Goal: Information Seeking & Learning: Find specific fact

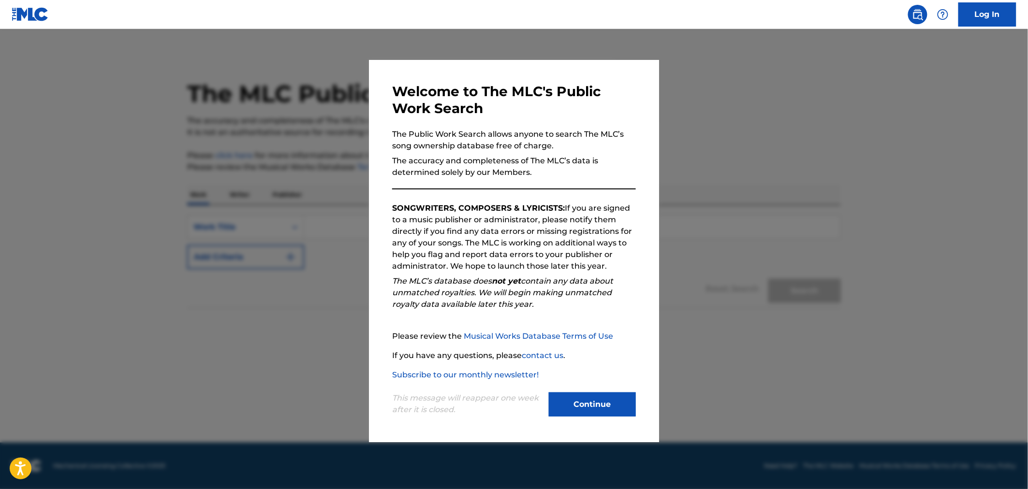
click at [569, 412] on button "Continue" at bounding box center [592, 404] width 87 height 24
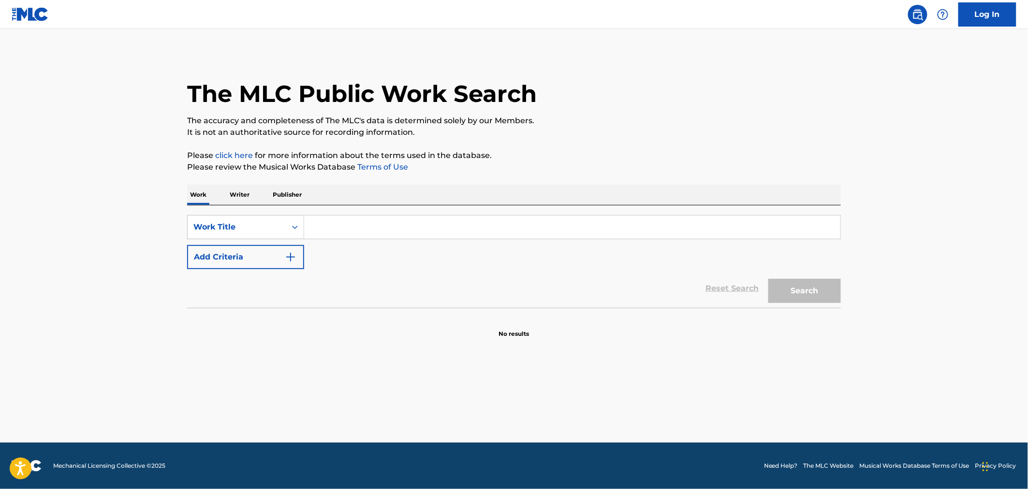
click at [456, 227] on input "Search Form" at bounding box center [572, 227] width 536 height 23
type input "p"
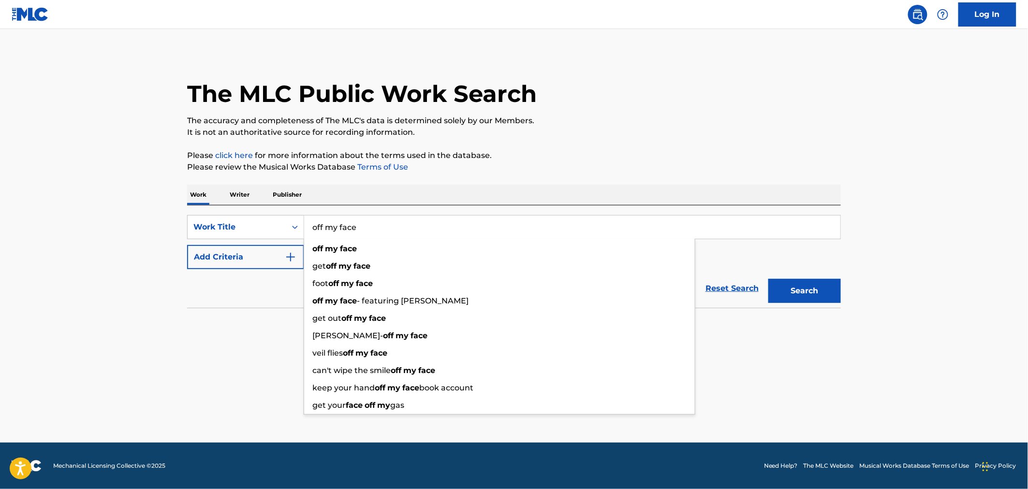
type input "off my face"
click at [211, 262] on button "Add Criteria" at bounding box center [245, 257] width 117 height 24
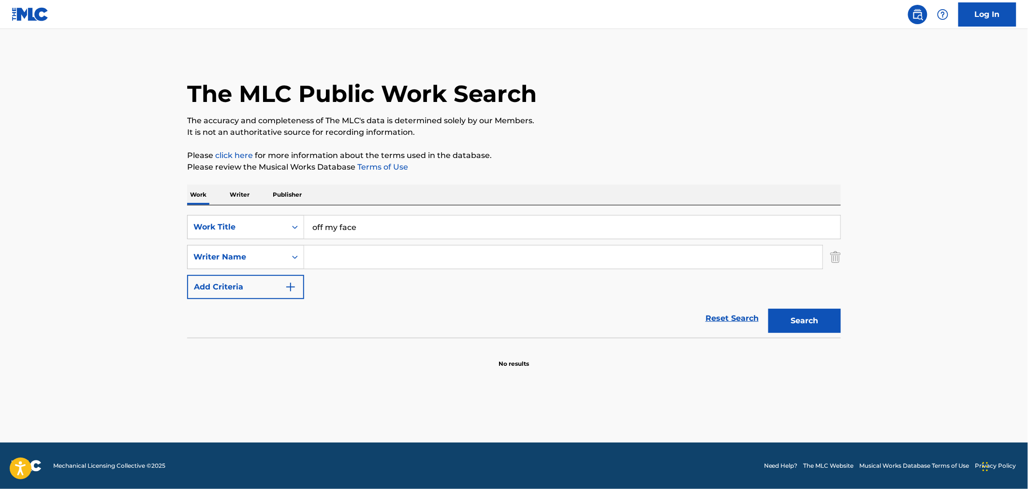
click at [322, 259] on input "Search Form" at bounding box center [563, 257] width 518 height 23
type input "[PERSON_NAME]"
click at [768, 309] on button "Search" at bounding box center [804, 321] width 72 height 24
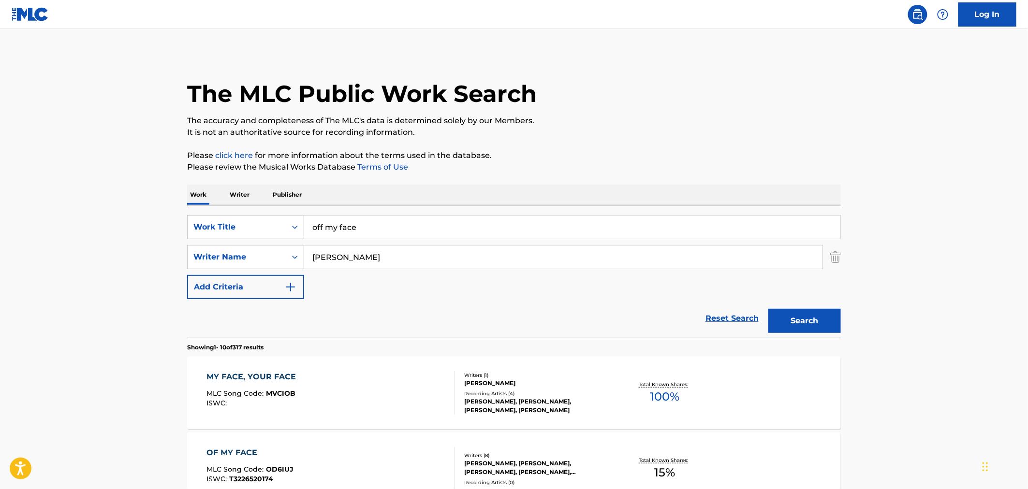
scroll to position [232, 0]
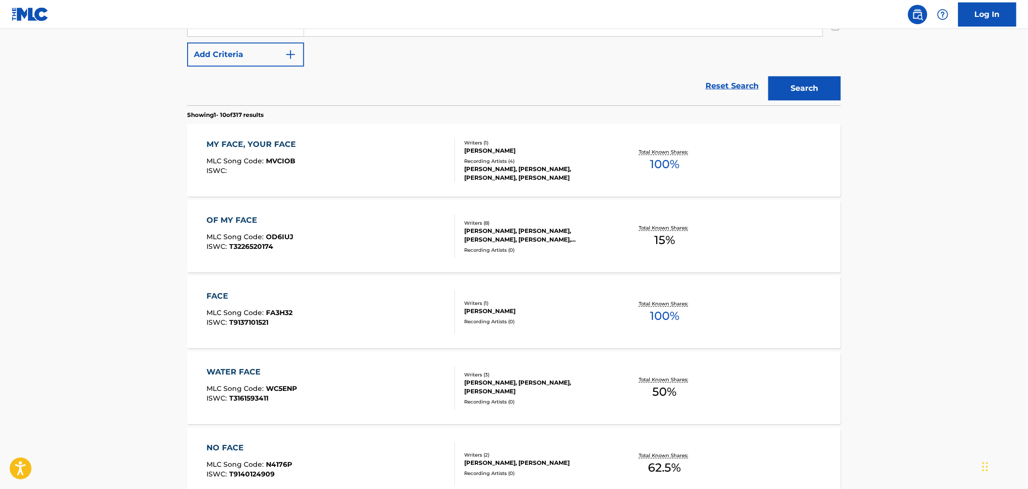
click at [295, 233] on div "OF MY FACE MLC Song Code : OD6IUJ ISWC : T3226520174" at bounding box center [331, 236] width 248 height 43
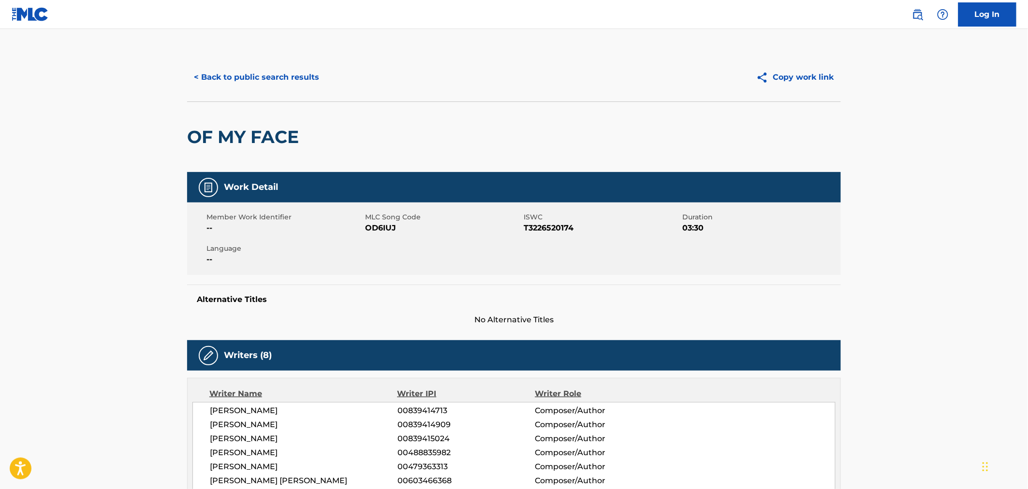
click at [197, 72] on button "< Back to public search results" at bounding box center [256, 77] width 139 height 24
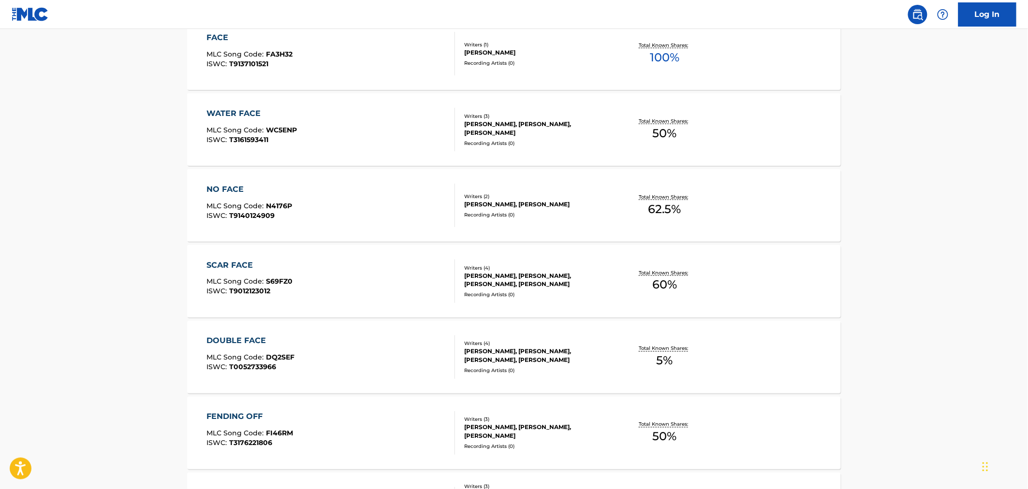
scroll to position [258, 0]
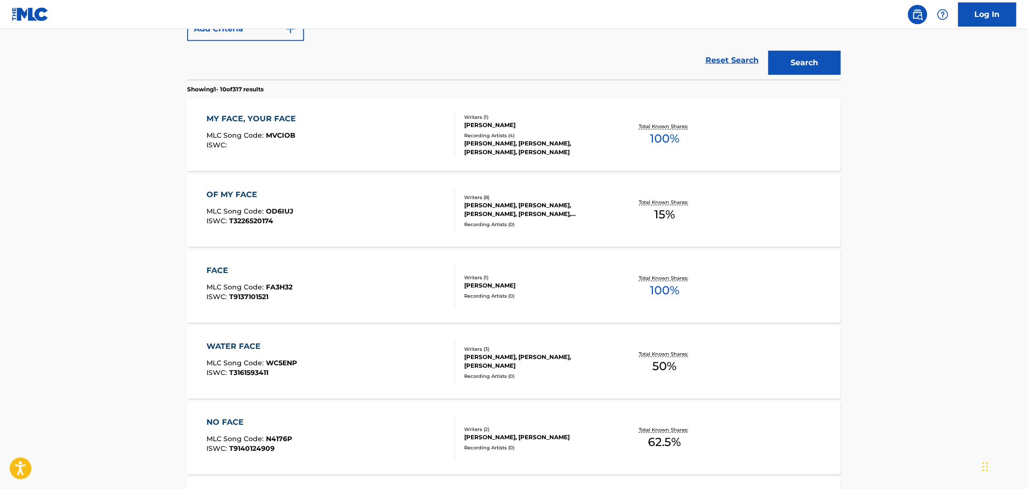
click at [319, 228] on div "OF MY FACE MLC Song Code : OD6IUJ ISWC : T3226520174" at bounding box center [331, 210] width 248 height 43
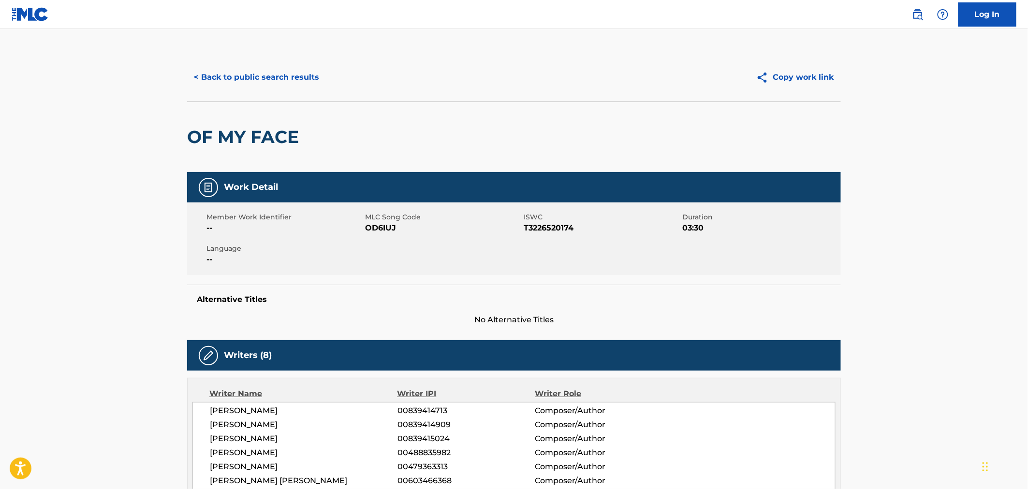
scroll to position [233, 0]
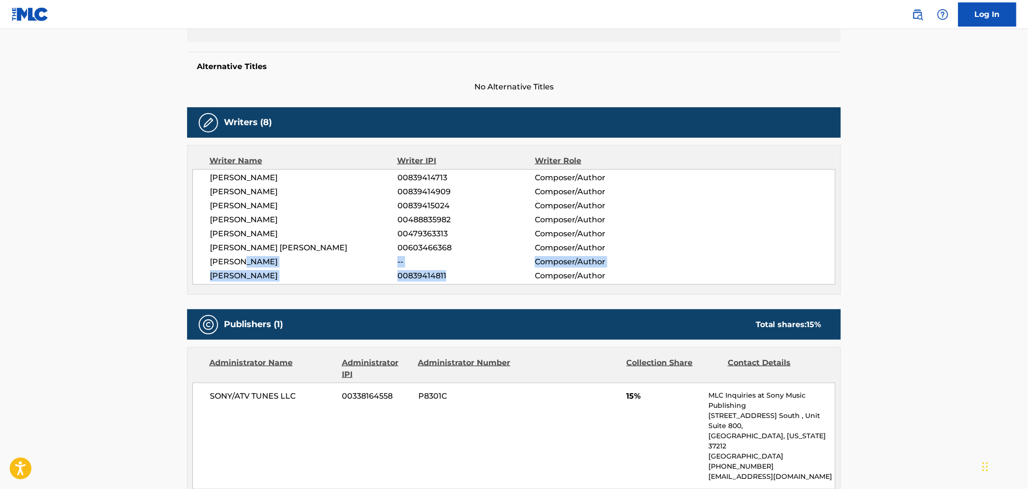
drag, startPoint x: 258, startPoint y: 257, endPoint x: 516, endPoint y: 274, distance: 259.1
click at [516, 274] on div "[PERSON_NAME] 00839414713 Composer/Author [PERSON_NAME] 00839414909 Composer/Au…" at bounding box center [513, 227] width 643 height 116
click at [640, 280] on span "Composer/Author" at bounding box center [597, 276] width 125 height 12
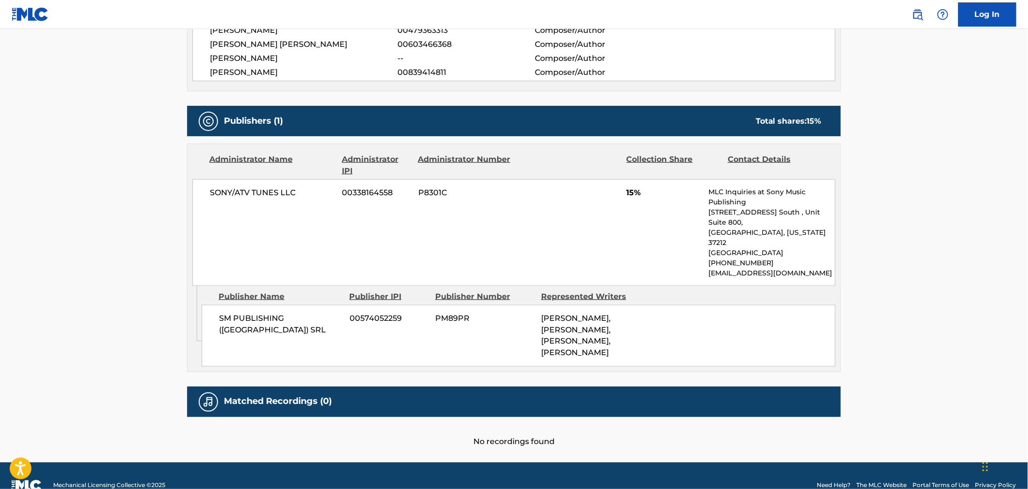
scroll to position [0, 0]
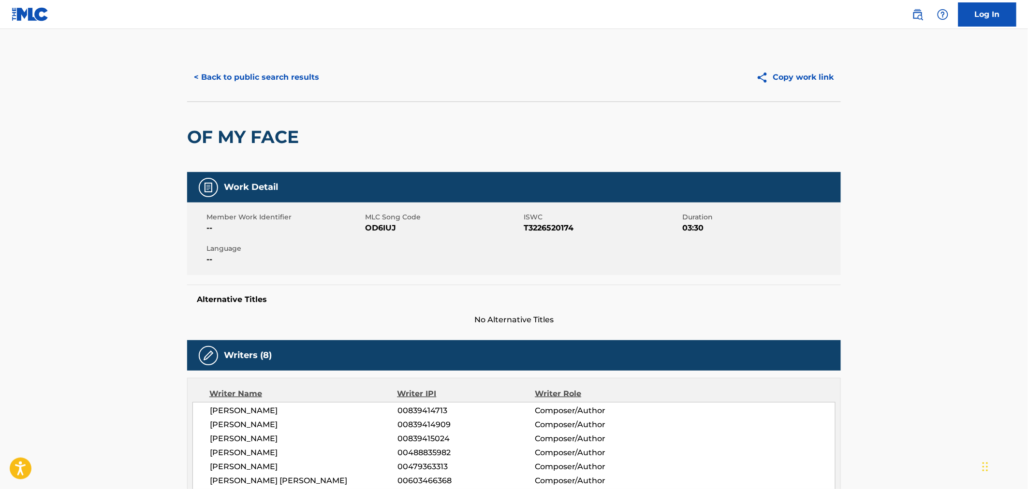
click at [210, 74] on button "< Back to public search results" at bounding box center [256, 77] width 139 height 24
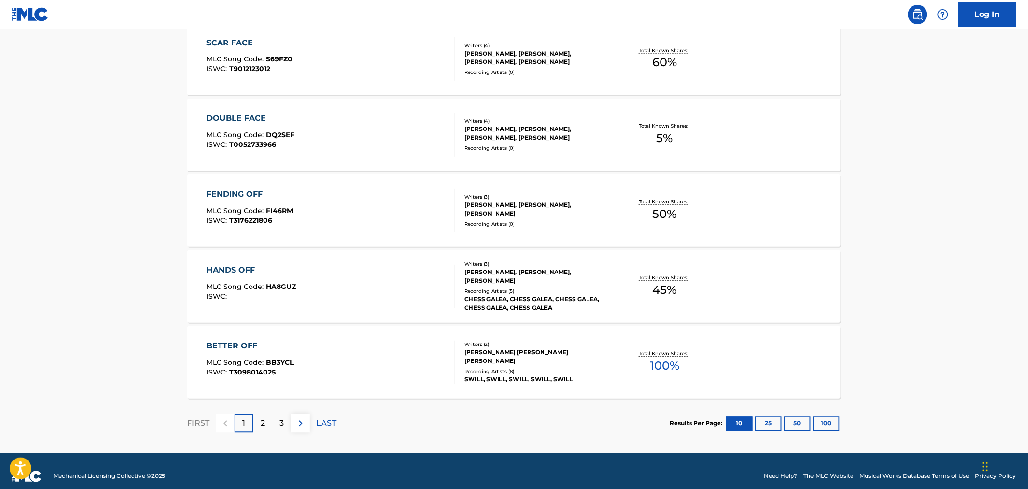
scroll to position [724, 0]
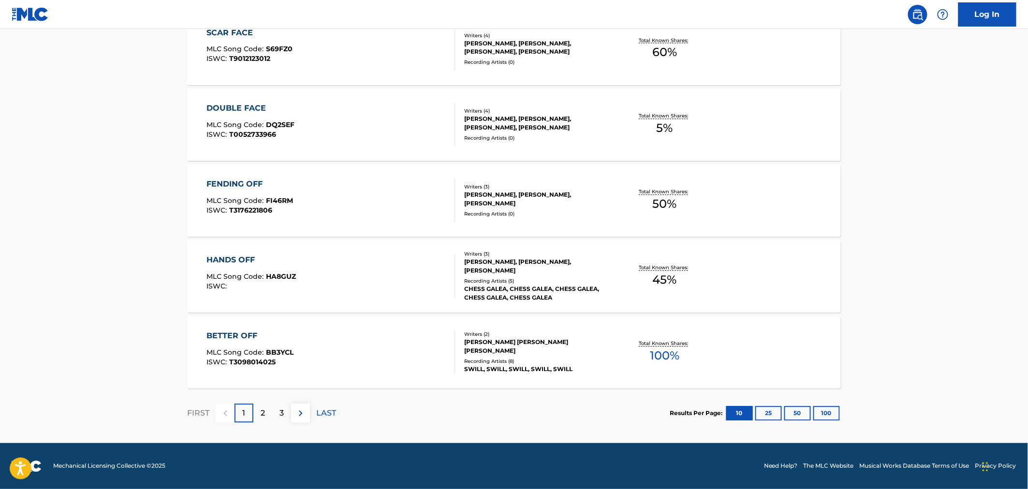
click at [261, 413] on p "2" at bounding box center [263, 414] width 4 height 12
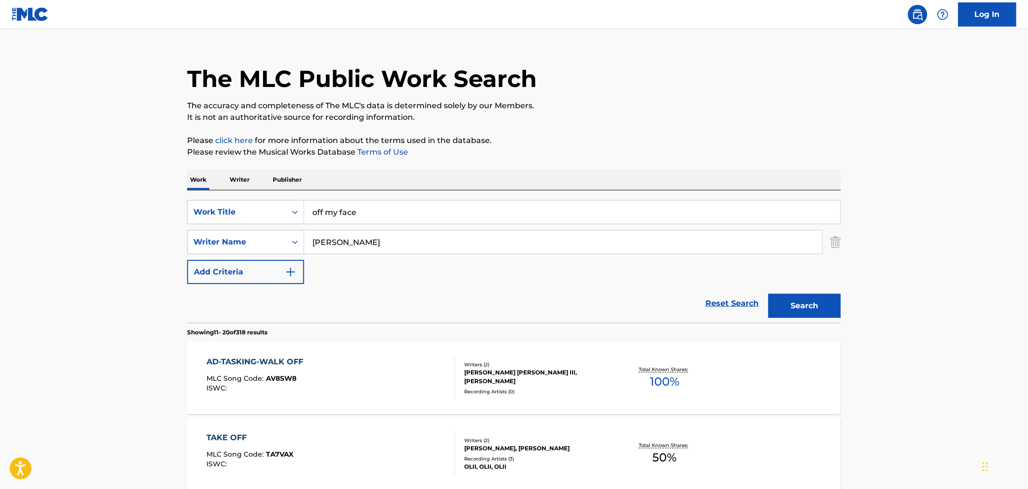
scroll to position [0, 0]
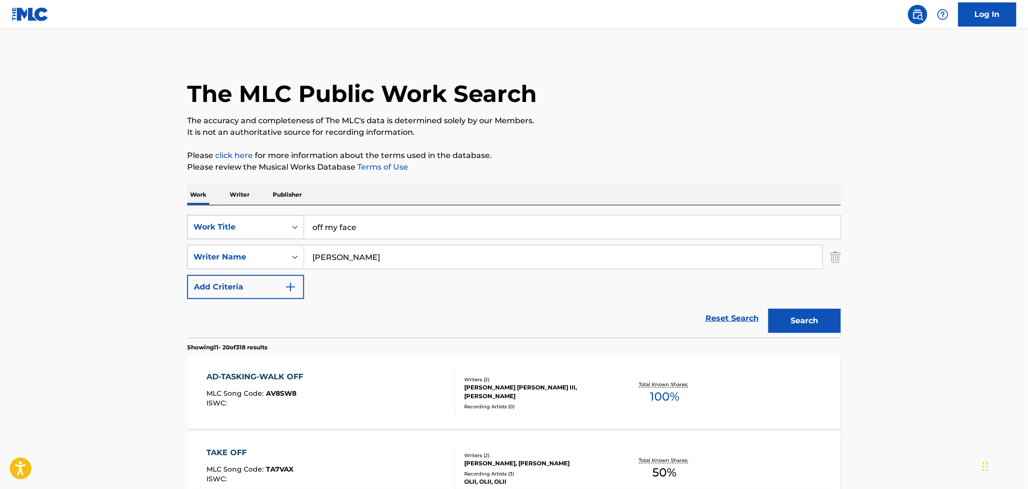
drag, startPoint x: 301, startPoint y: 228, endPoint x: 273, endPoint y: 219, distance: 29.2
click at [295, 228] on div "SearchWithCriteriacb096638-066e-4f4e-a5ce-95c897933e17 Work Title off my face" at bounding box center [513, 227] width 653 height 24
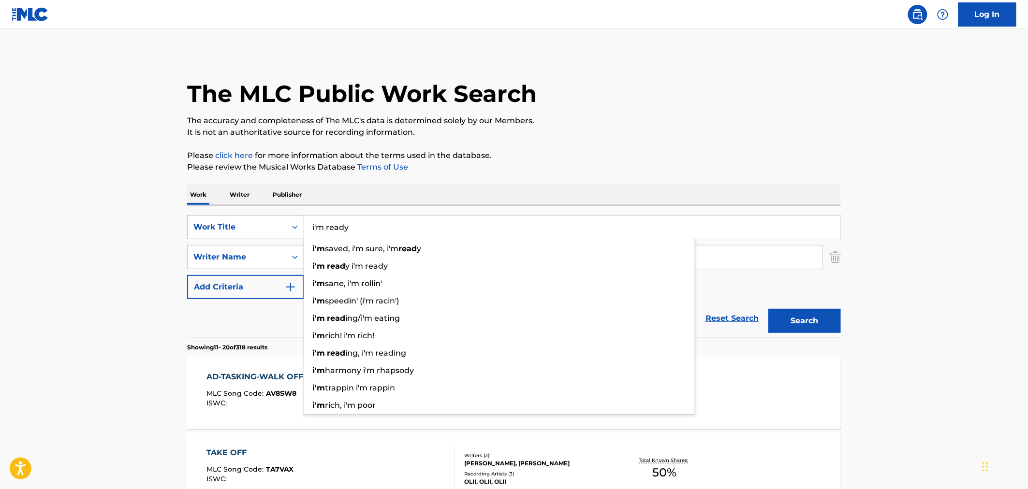
type input "i'm ready"
click at [768, 309] on button "Search" at bounding box center [804, 321] width 72 height 24
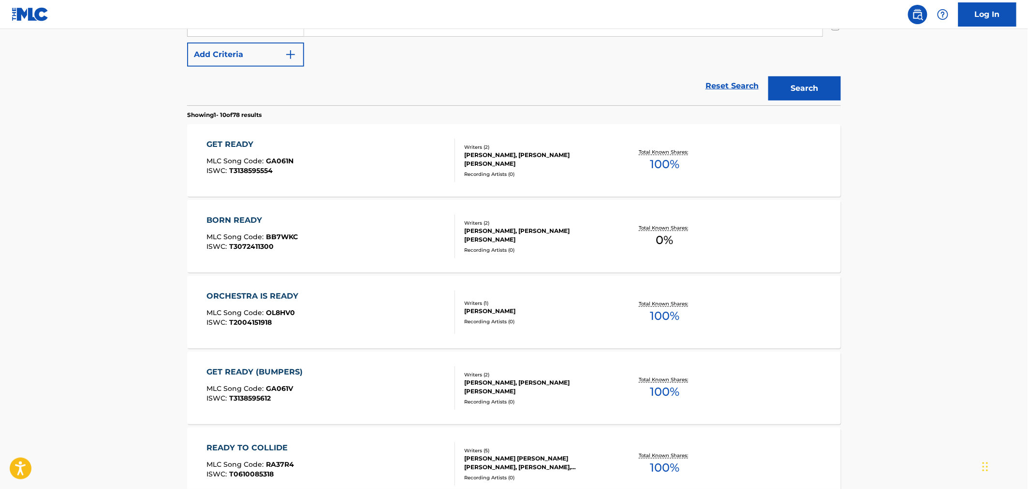
scroll to position [698, 0]
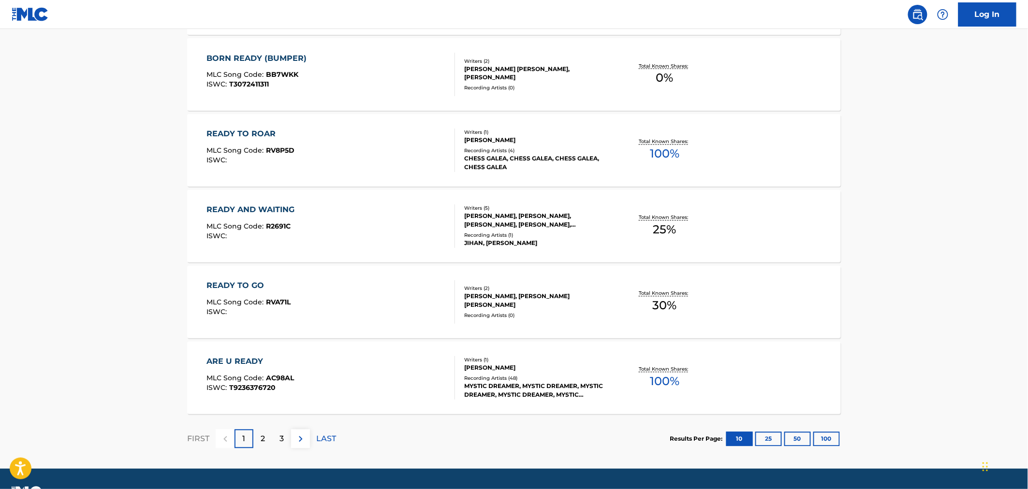
click at [261, 438] on p "2" at bounding box center [263, 440] width 4 height 12
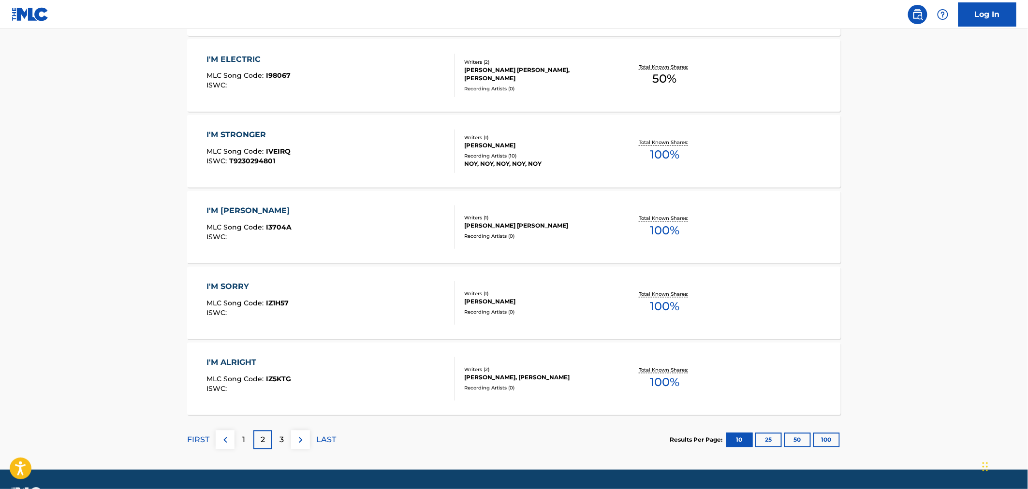
scroll to position [724, 0]
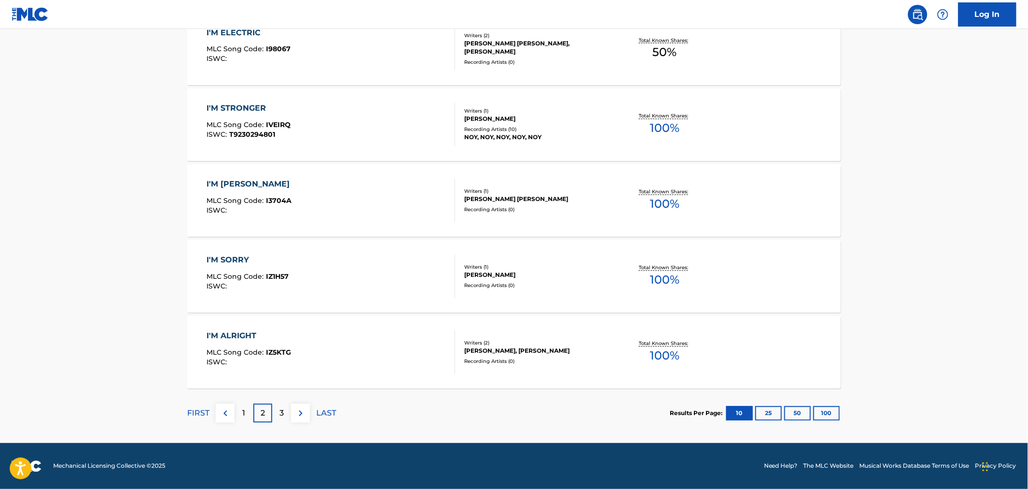
click at [285, 417] on div "3" at bounding box center [281, 413] width 19 height 19
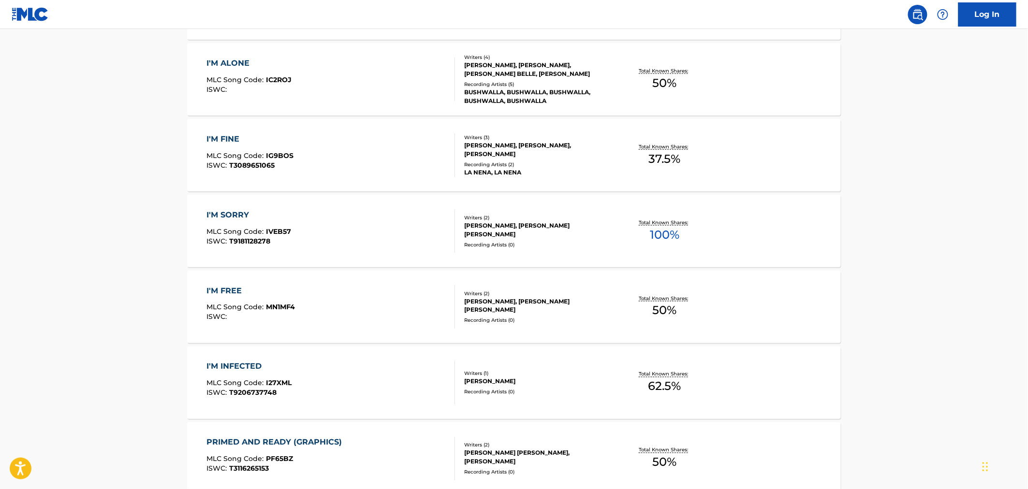
scroll to position [698, 0]
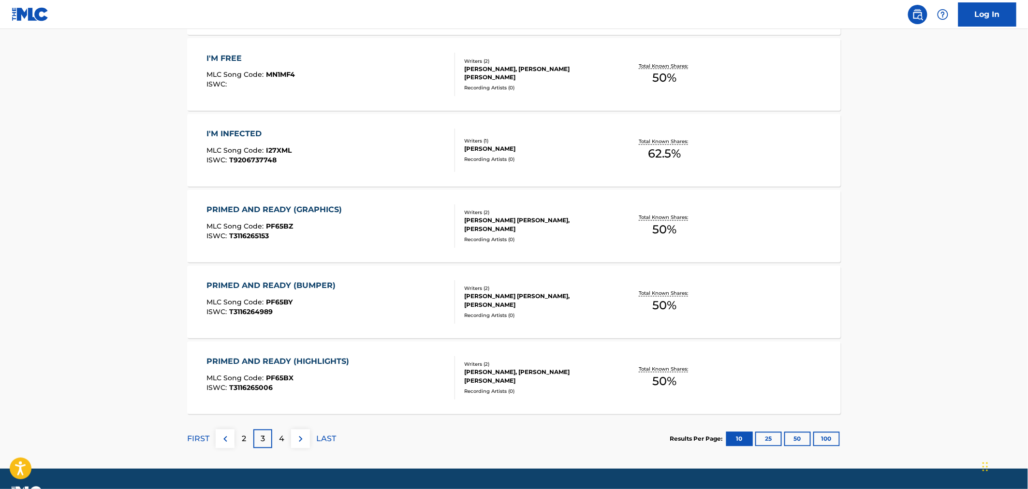
click at [285, 433] on div "4" at bounding box center [281, 439] width 19 height 19
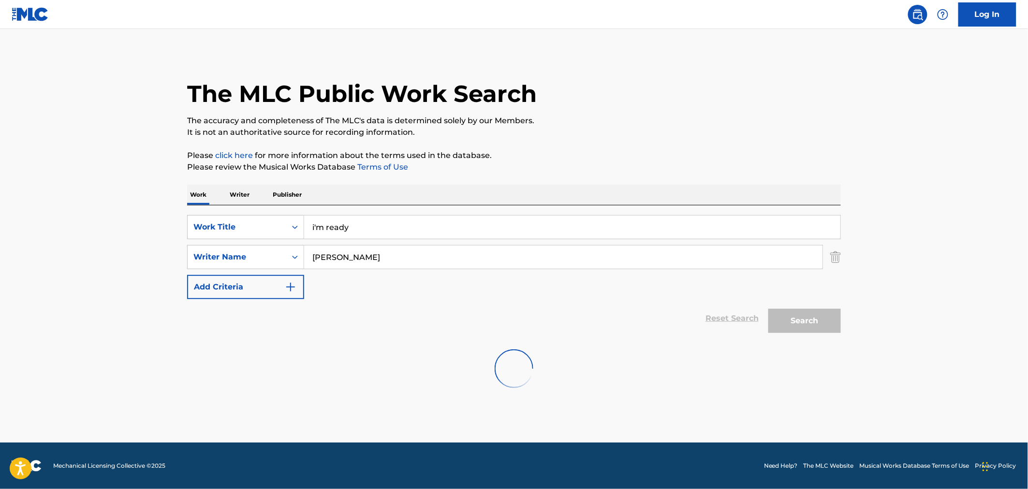
scroll to position [0, 0]
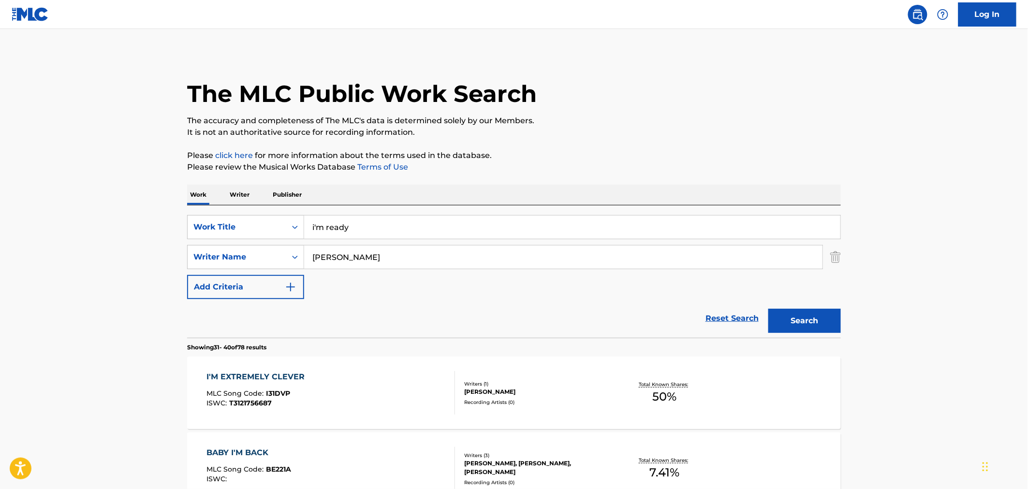
click at [392, 256] on input "[PERSON_NAME]" at bounding box center [563, 257] width 518 height 23
click at [768, 309] on button "Search" at bounding box center [804, 321] width 72 height 24
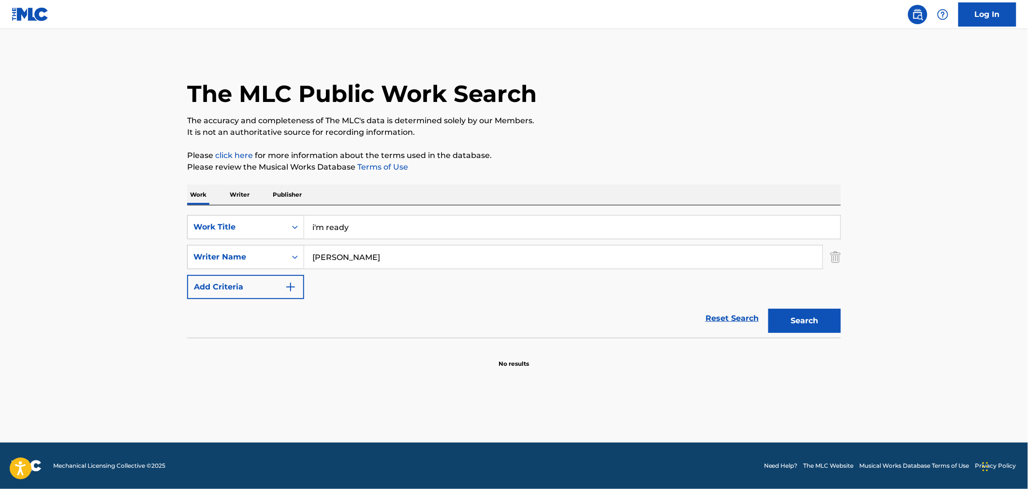
click at [337, 260] on input "[PERSON_NAME]" at bounding box center [563, 257] width 518 height 23
type input "[PERSON_NAME],"
click at [768, 309] on button "Search" at bounding box center [804, 321] width 72 height 24
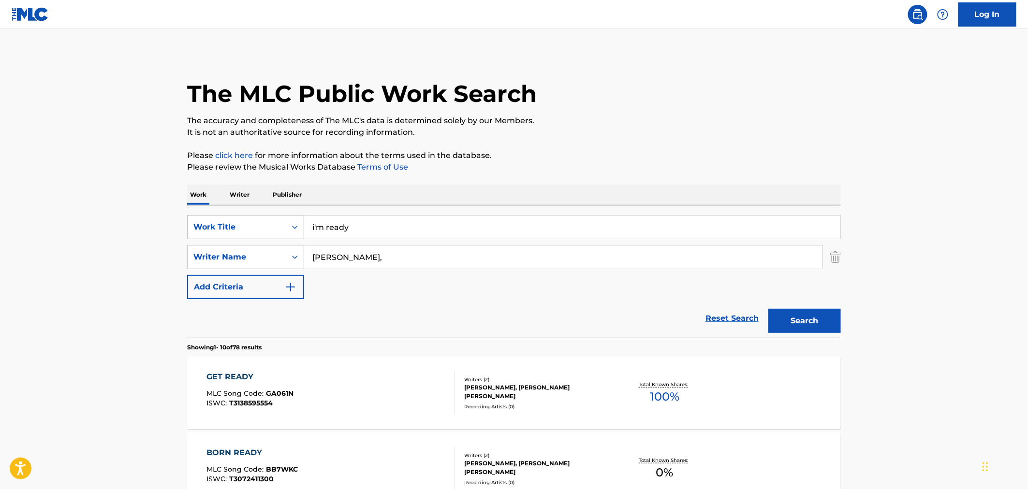
drag, startPoint x: 383, startPoint y: 215, endPoint x: 254, endPoint y: 237, distance: 130.9
click at [259, 237] on div "SearchWithCriteriacb096638-066e-4f4e-a5ce-95c897933e17 Work Title i'm ready" at bounding box center [513, 227] width 653 height 24
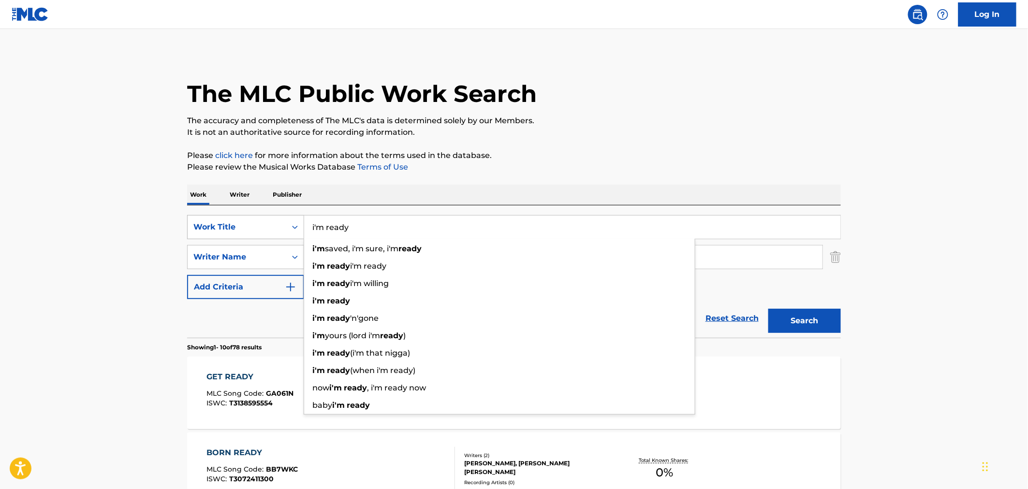
type input "b"
type input "number 1"
click at [768, 309] on button "Search" at bounding box center [804, 321] width 72 height 24
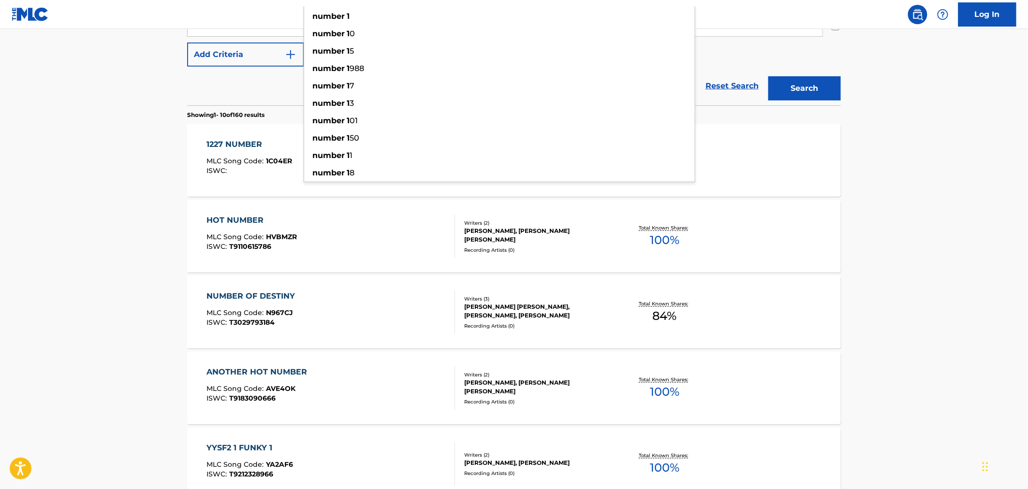
click at [136, 366] on main "The MLC Public Work Search The accuracy and completeness of The MLC's data is d…" at bounding box center [514, 366] width 1028 height 1138
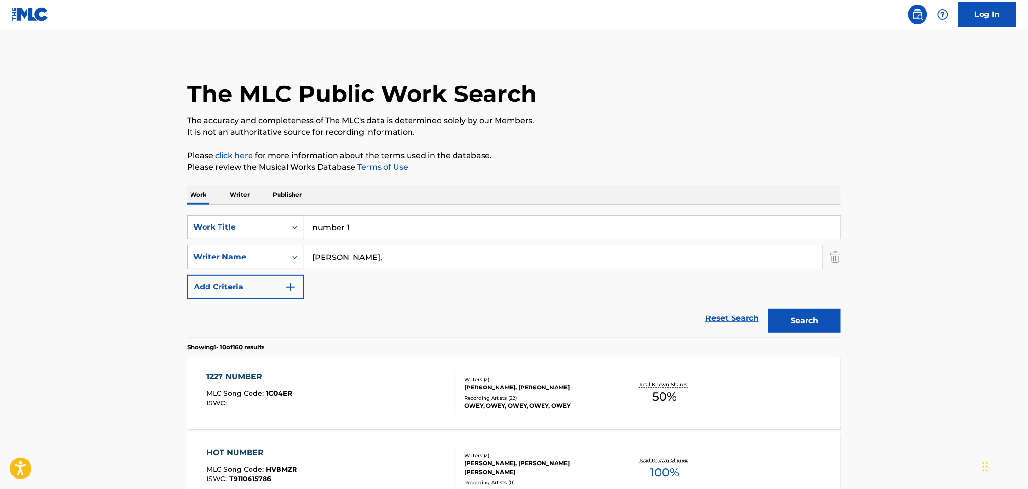
click at [355, 254] on input "[PERSON_NAME]," at bounding box center [563, 257] width 518 height 23
click at [768, 309] on button "Search" at bounding box center [804, 321] width 72 height 24
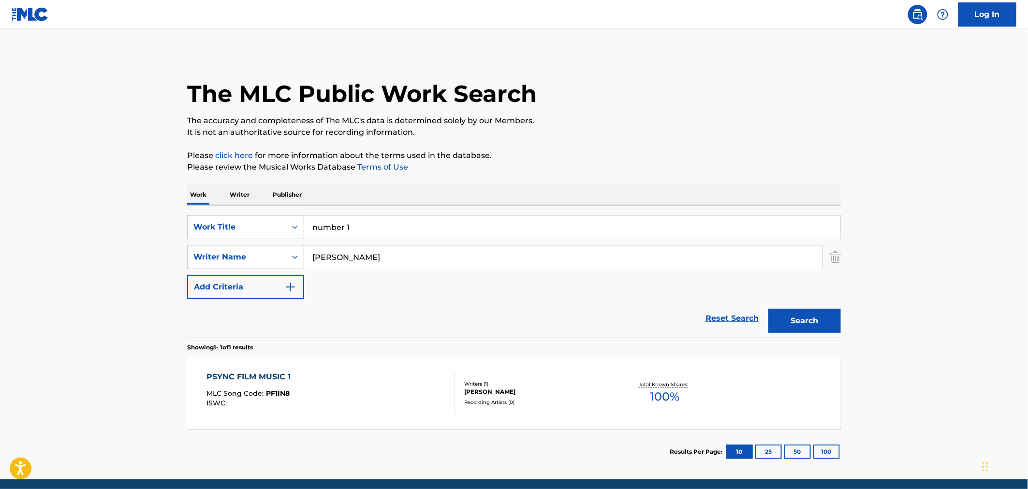
drag, startPoint x: 375, startPoint y: 257, endPoint x: 118, endPoint y: 219, distance: 259.4
click at [133, 226] on main "The MLC Public Work Search The accuracy and completeness of The MLC's data is d…" at bounding box center [514, 254] width 1028 height 450
type input "n"
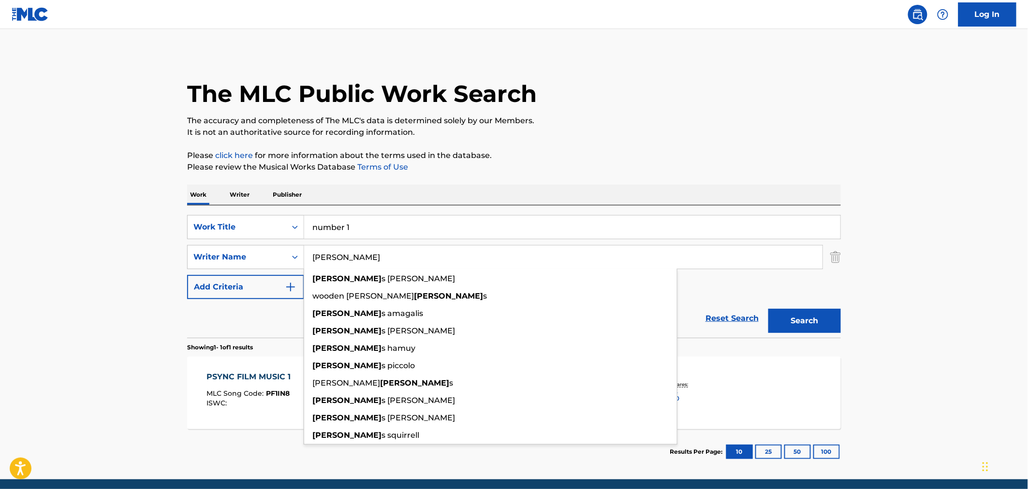
type input "[PERSON_NAME]"
click at [768, 309] on button "Search" at bounding box center [804, 321] width 72 height 24
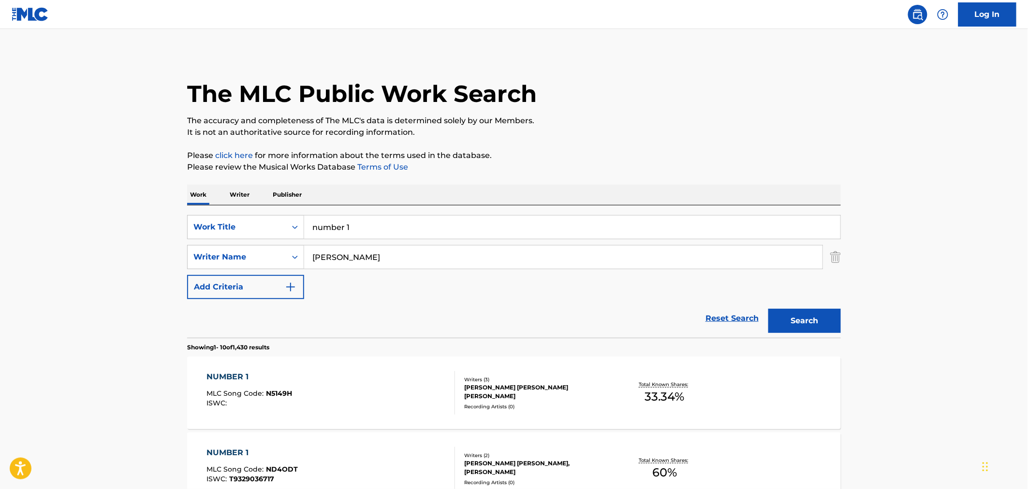
click at [332, 389] on div "NUMBER 1 MLC Song Code : N5149H ISWC :" at bounding box center [331, 392] width 248 height 43
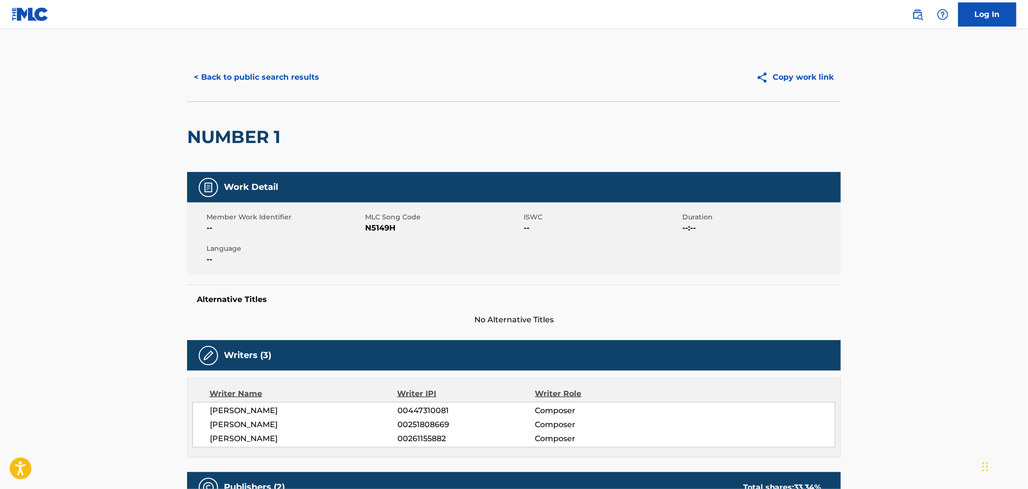
click at [203, 63] on div "< Back to public search results Copy work link" at bounding box center [513, 77] width 653 height 48
click at [209, 77] on button "< Back to public search results" at bounding box center [256, 77] width 139 height 24
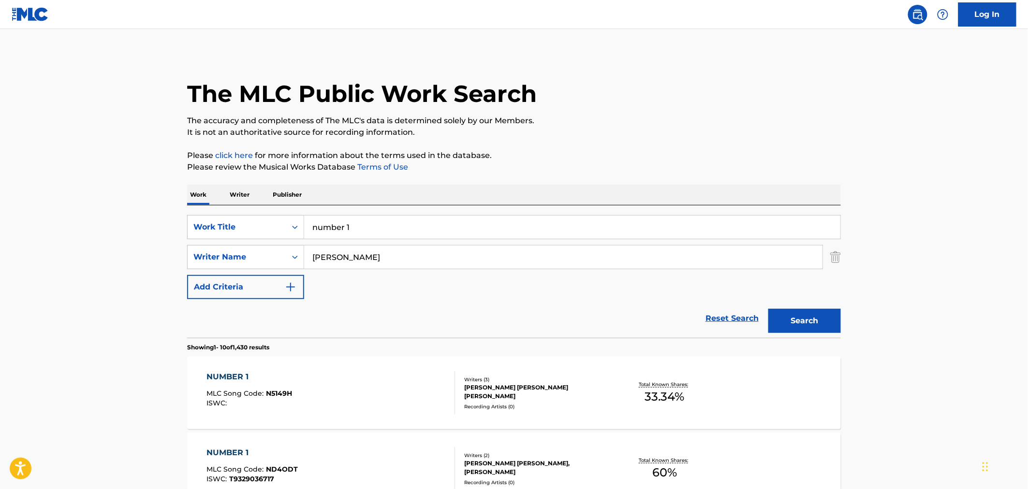
scroll to position [232, 0]
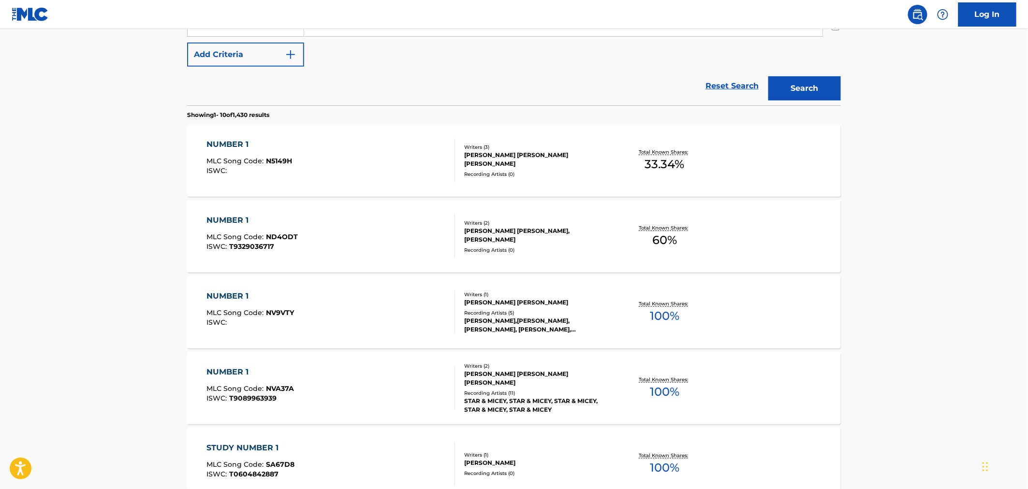
click at [338, 230] on div "NUMBER 1 MLC Song Code : ND4ODT ISWC : T9329036717" at bounding box center [331, 236] width 248 height 43
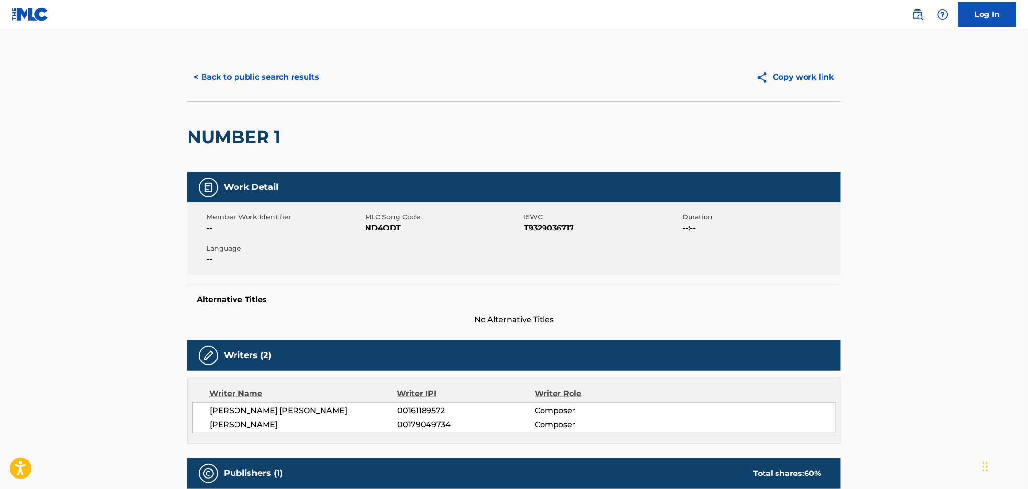
click at [213, 74] on button "< Back to public search results" at bounding box center [256, 77] width 139 height 24
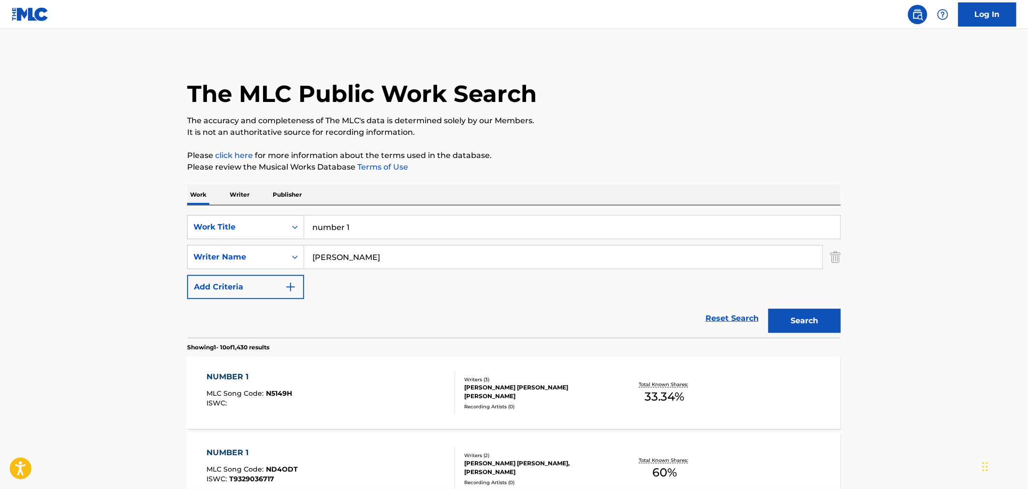
scroll to position [288, 0]
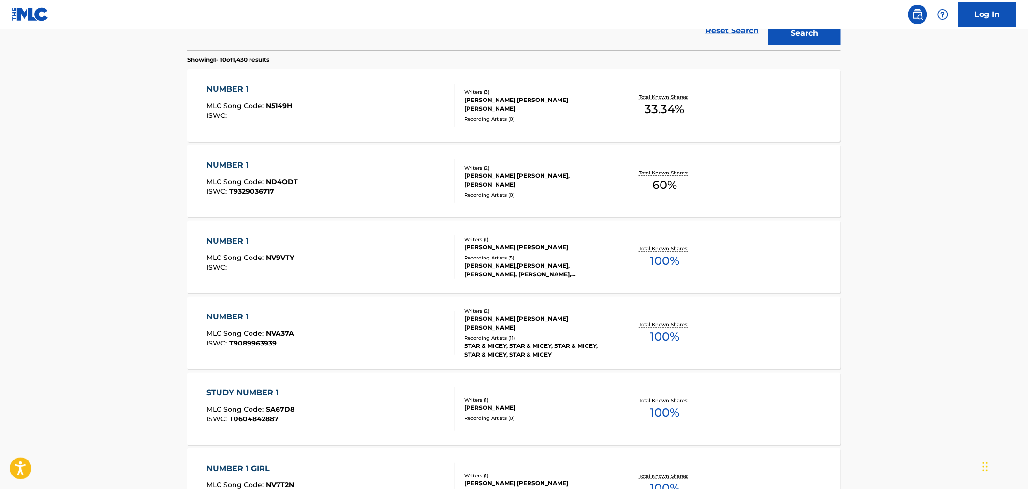
click at [317, 336] on div "NUMBER 1 MLC Song Code : NVA37A ISWC : T9089963939" at bounding box center [331, 332] width 248 height 43
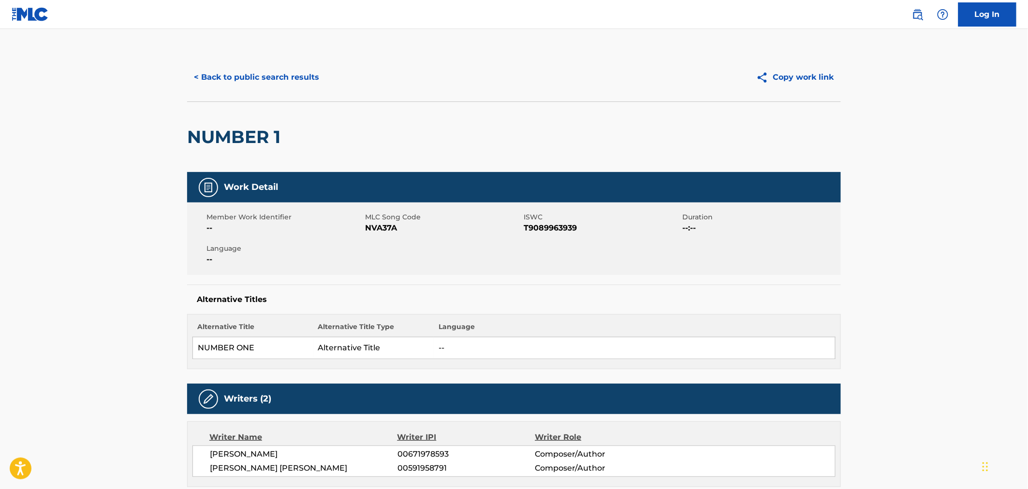
click at [196, 70] on button "< Back to public search results" at bounding box center [256, 77] width 139 height 24
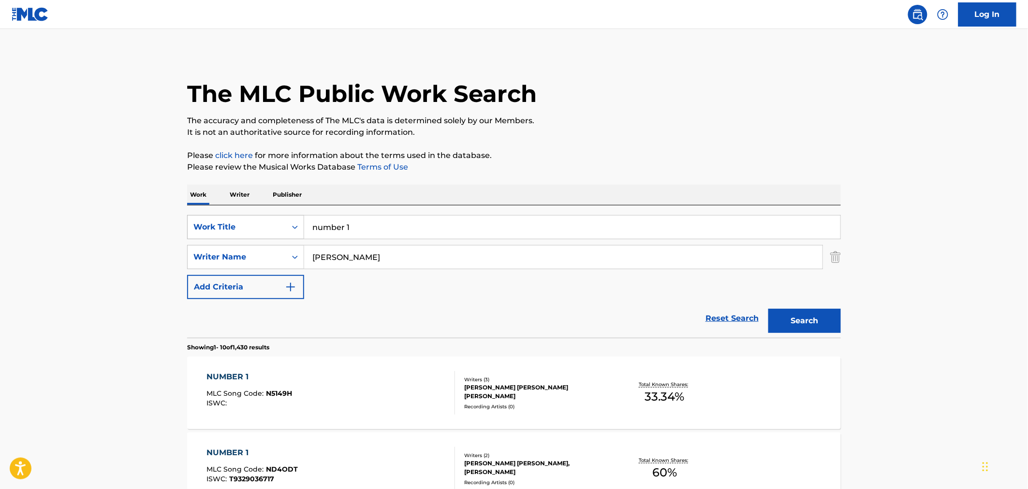
click at [279, 224] on div "SearchWithCriteriacb096638-066e-4f4e-a5ce-95c897933e17 Work Title number 1" at bounding box center [513, 227] width 653 height 24
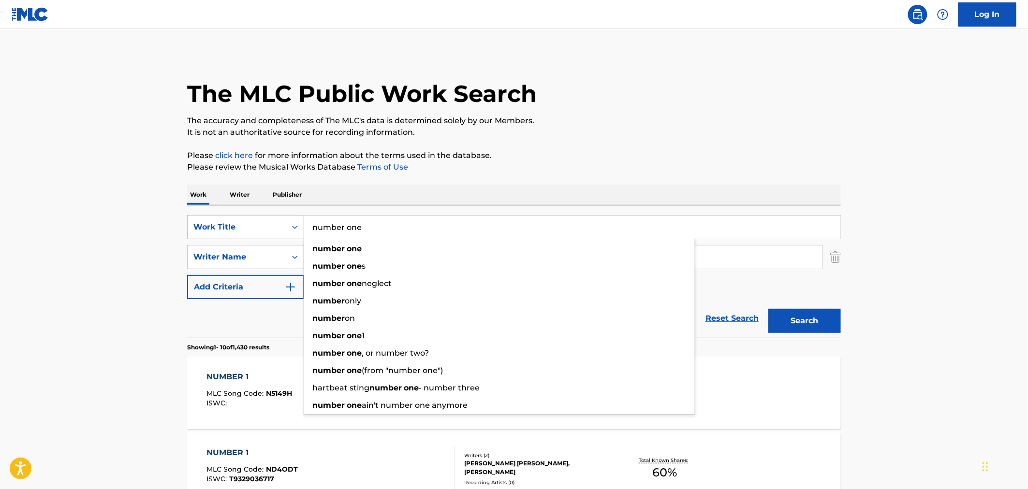
type input "number one"
click at [768, 309] on button "Search" at bounding box center [804, 321] width 72 height 24
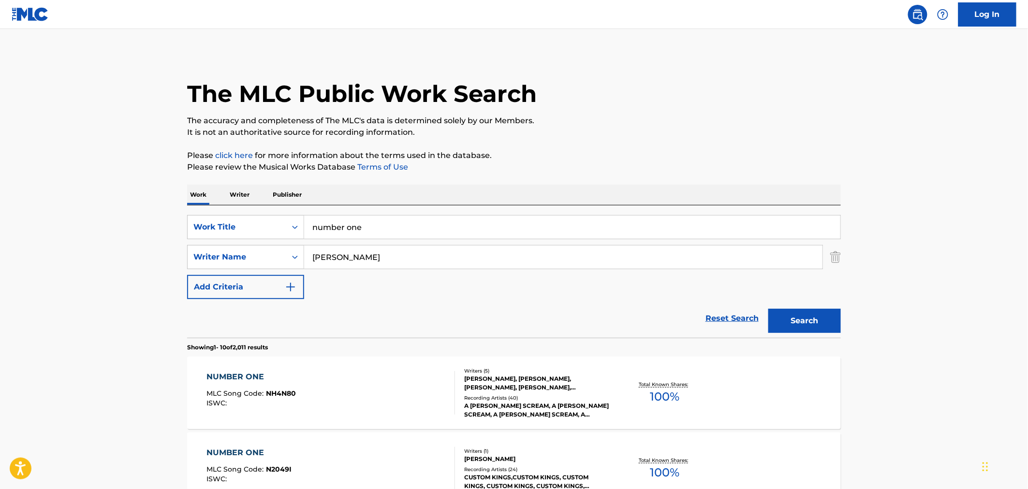
click at [318, 386] on div "NUMBER ONE MLC Song Code : NH4N80 ISWC :" at bounding box center [331, 392] width 248 height 43
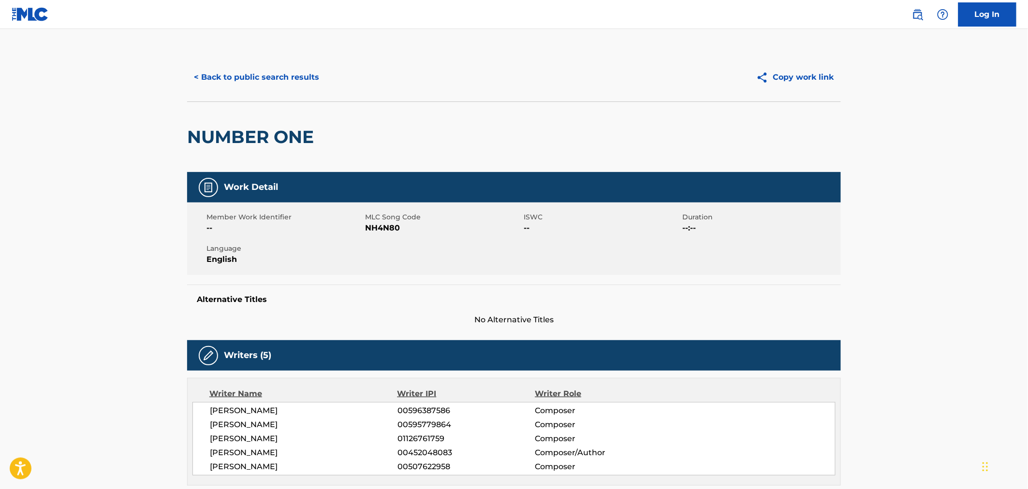
click at [194, 74] on button "< Back to public search results" at bounding box center [256, 77] width 139 height 24
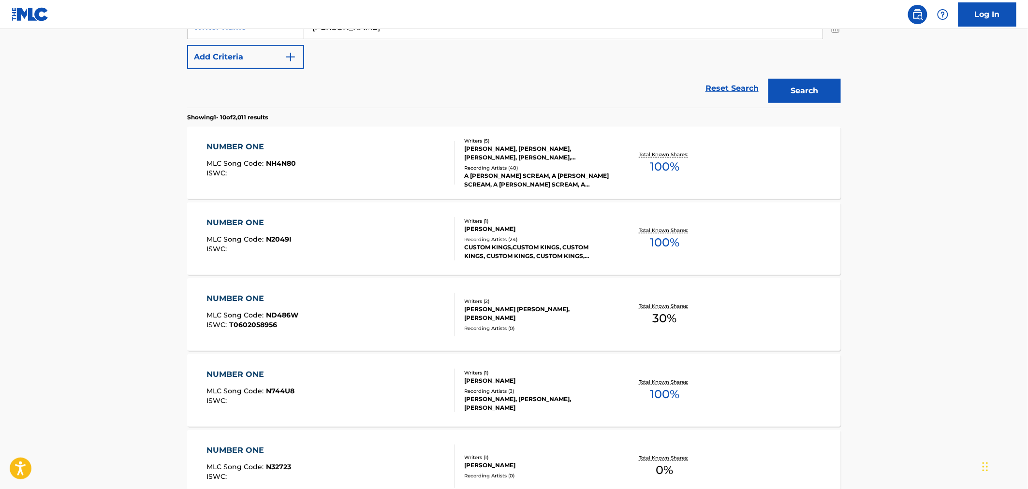
scroll to position [232, 0]
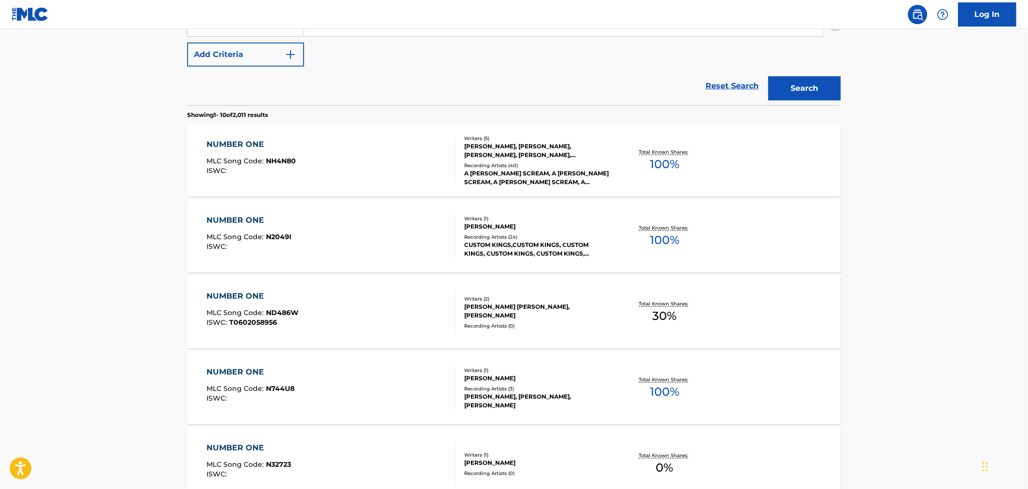
click at [273, 220] on div "NUMBER ONE" at bounding box center [249, 221] width 85 height 12
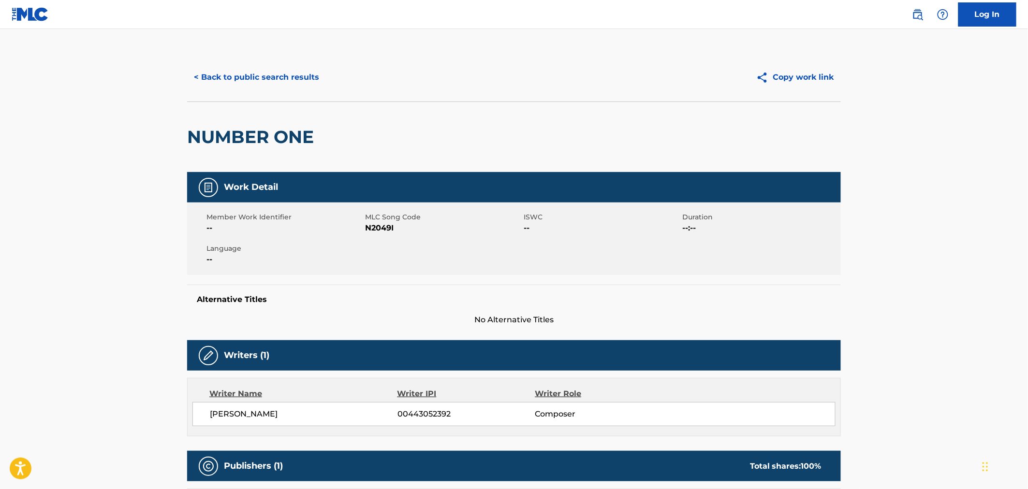
click at [208, 59] on div "< Back to public search results Copy work link" at bounding box center [513, 77] width 653 height 48
click at [219, 81] on button "< Back to public search results" at bounding box center [256, 77] width 139 height 24
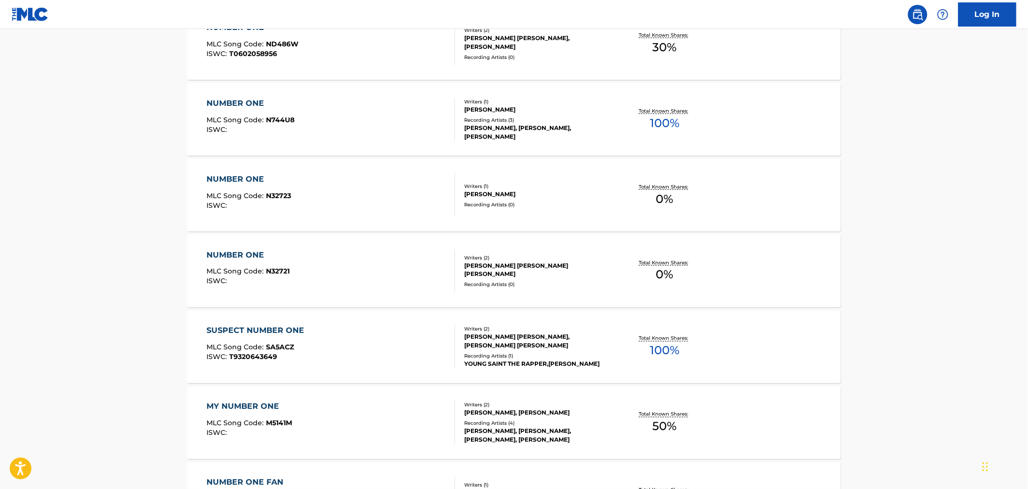
scroll to position [520, 0]
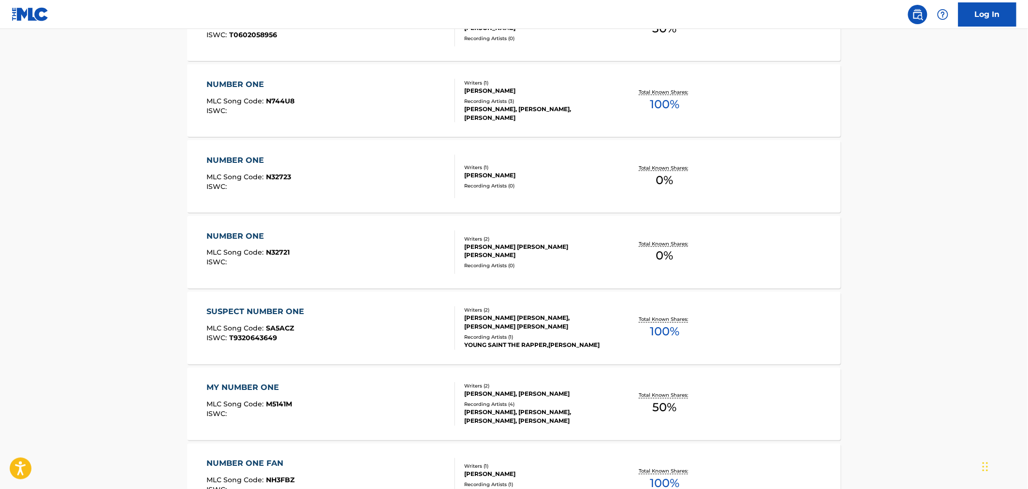
click at [293, 233] on div "NUMBER ONE MLC Song Code : N32721 ISWC :" at bounding box center [331, 252] width 248 height 43
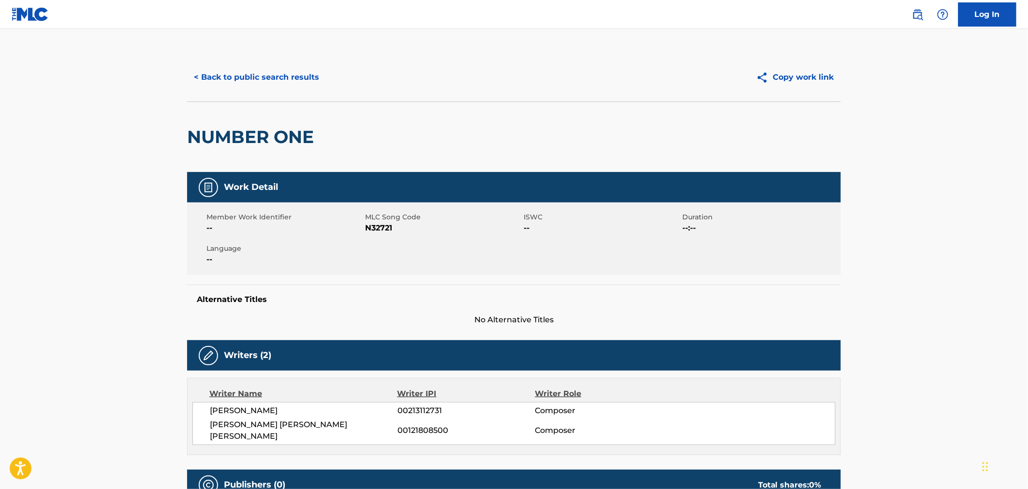
click at [204, 75] on button "< Back to public search results" at bounding box center [256, 77] width 139 height 24
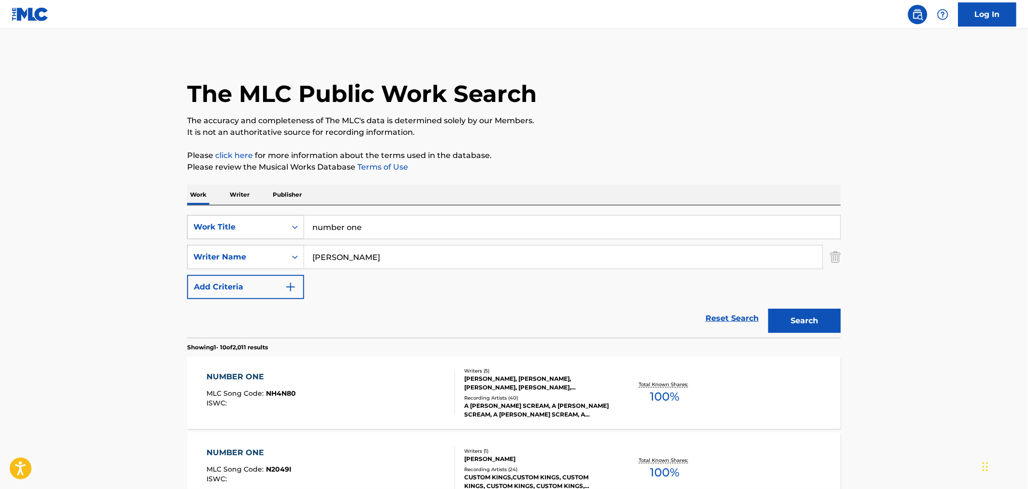
drag, startPoint x: 370, startPoint y: 224, endPoint x: 209, endPoint y: 226, distance: 161.4
click at [215, 226] on div "SearchWithCriteriacb096638-066e-4f4e-a5ce-95c897933e17 Work Title number one" at bounding box center [513, 227] width 653 height 24
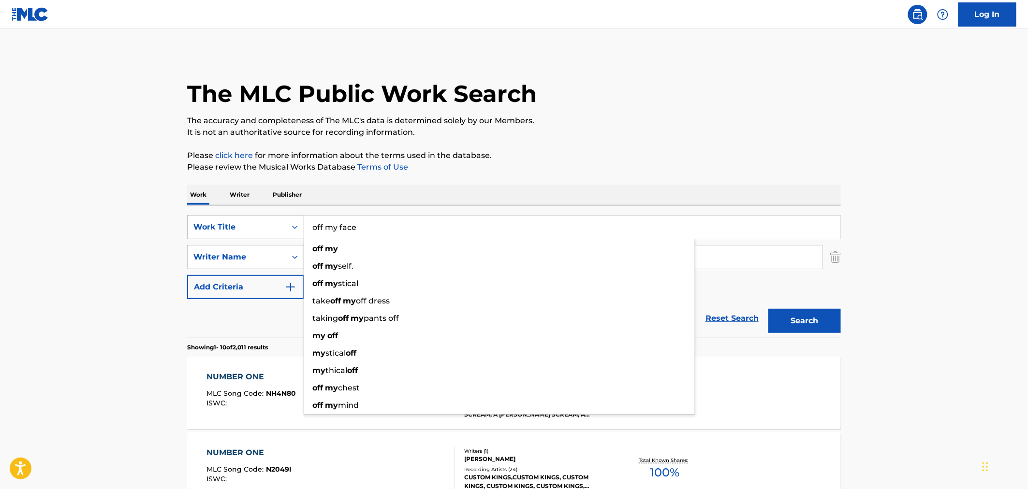
type input "off my face"
click at [768, 309] on button "Search" at bounding box center [804, 321] width 72 height 24
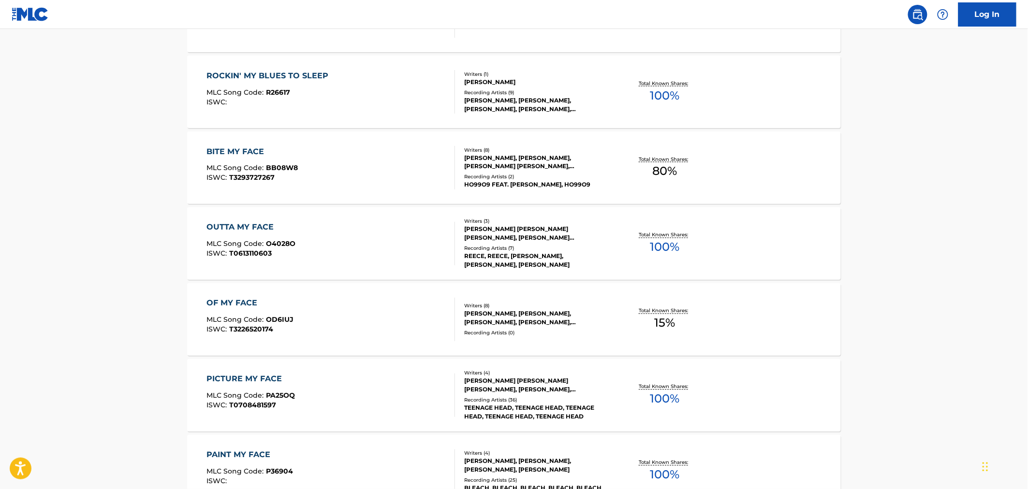
scroll to position [698, 0]
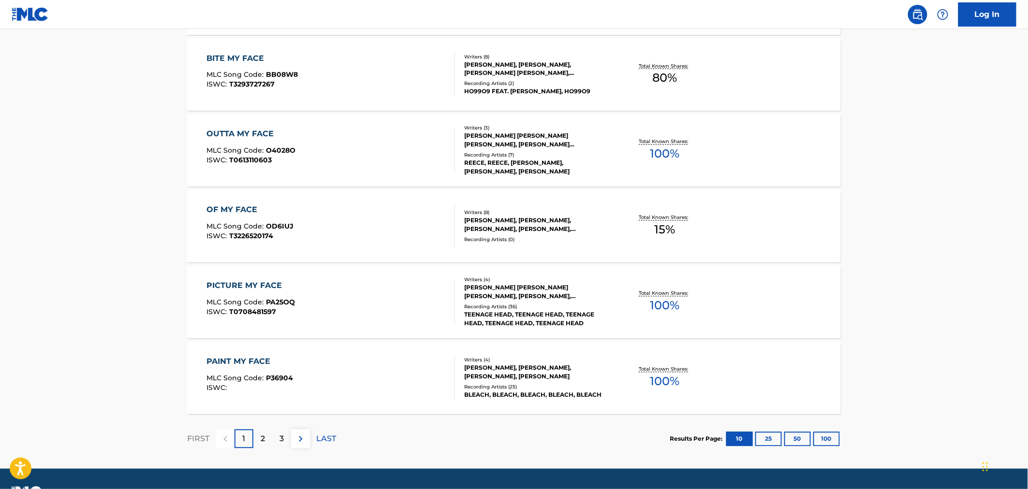
click at [267, 435] on div "2" at bounding box center [262, 439] width 19 height 19
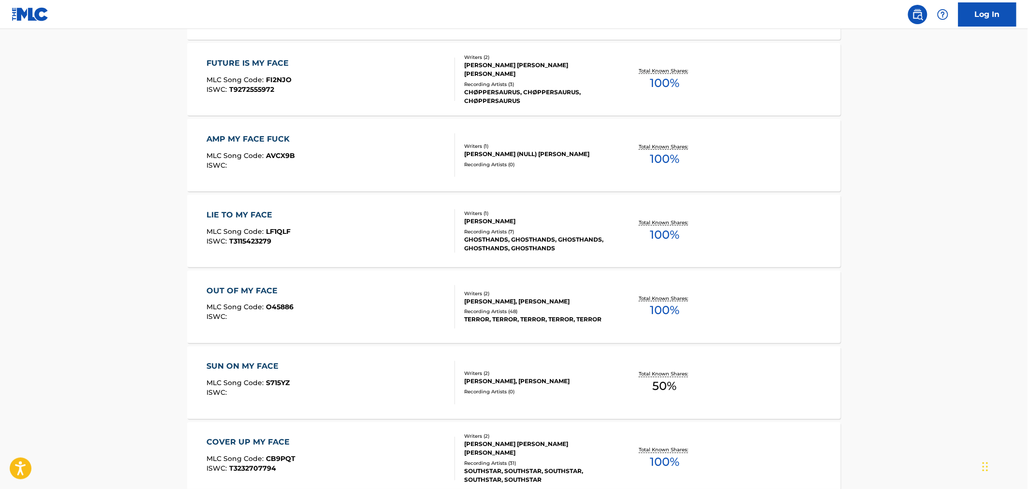
scroll to position [724, 0]
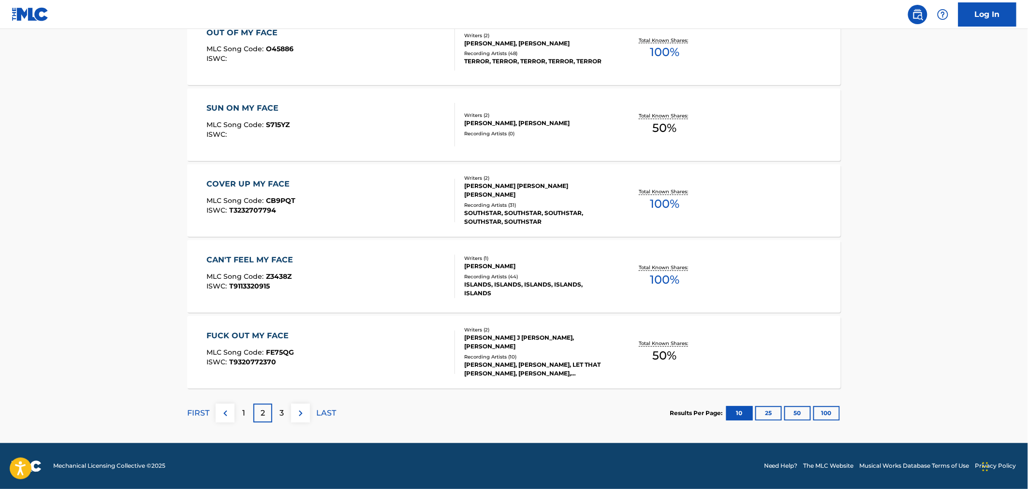
click at [287, 413] on div "3" at bounding box center [281, 413] width 19 height 19
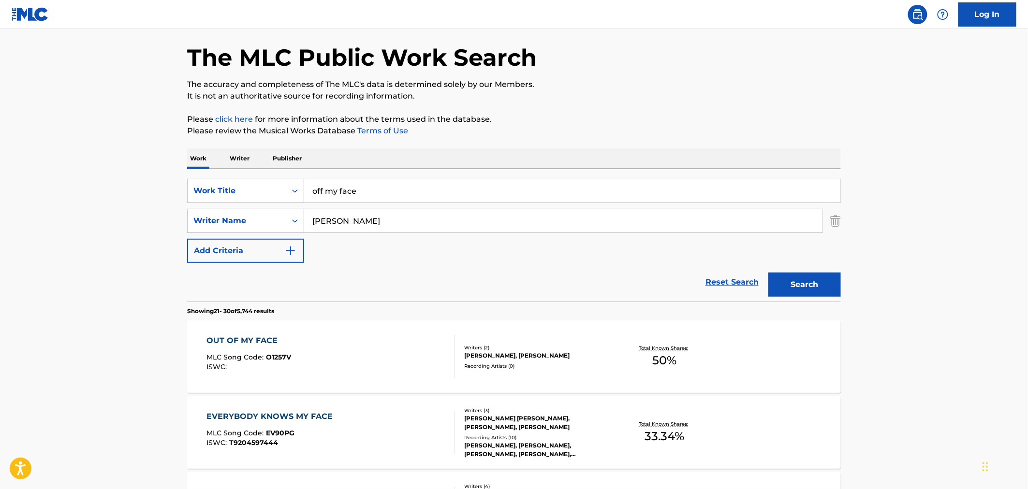
scroll to position [0, 0]
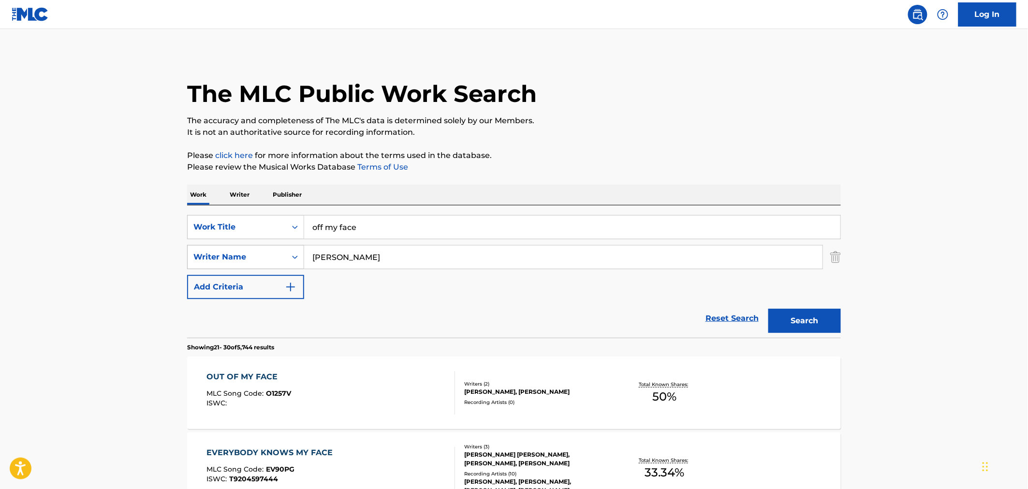
drag, startPoint x: 348, startPoint y: 256, endPoint x: 189, endPoint y: 253, distance: 159.5
click at [193, 253] on div "SearchWithCriteria528c2527-3c6b-4783-93d4-830075855d29 Writer Name [PERSON_NAME]" at bounding box center [513, 257] width 653 height 24
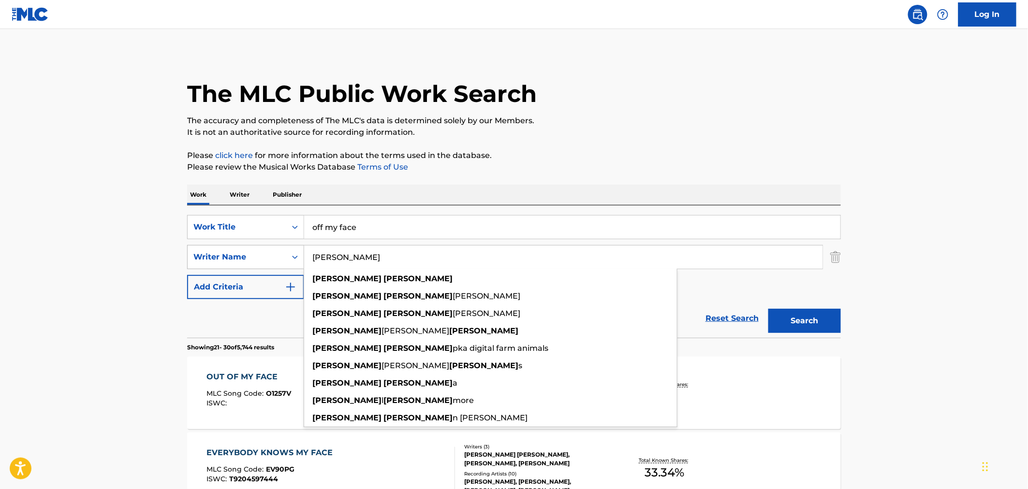
type input "[PERSON_NAME]"
click at [768, 309] on button "Search" at bounding box center [804, 321] width 72 height 24
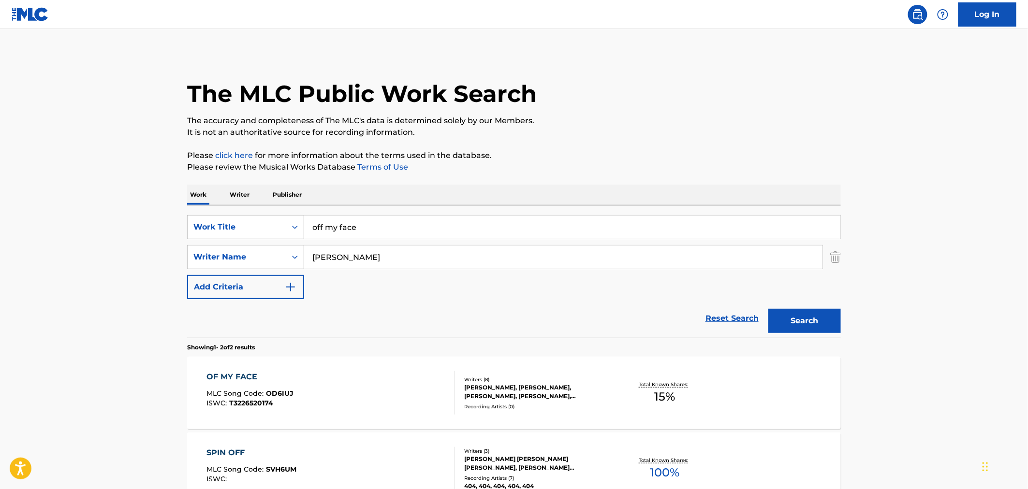
click at [323, 384] on div "OF MY FACE MLC Song Code : OD6IUJ ISWC : T3226520174" at bounding box center [331, 392] width 248 height 43
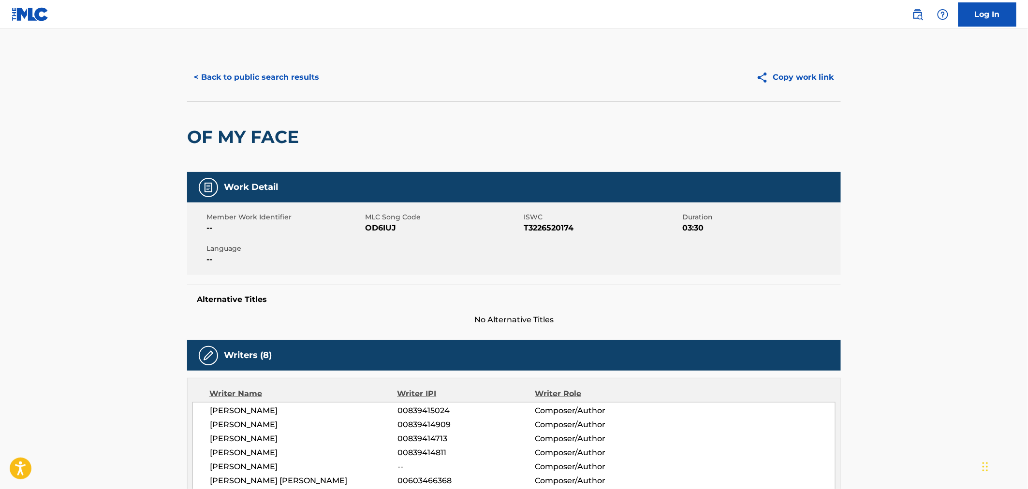
click at [379, 227] on span "OD6IUJ" at bounding box center [443, 228] width 156 height 12
copy span "OD6IUJ"
click at [221, 87] on button "< Back to public search results" at bounding box center [256, 77] width 139 height 24
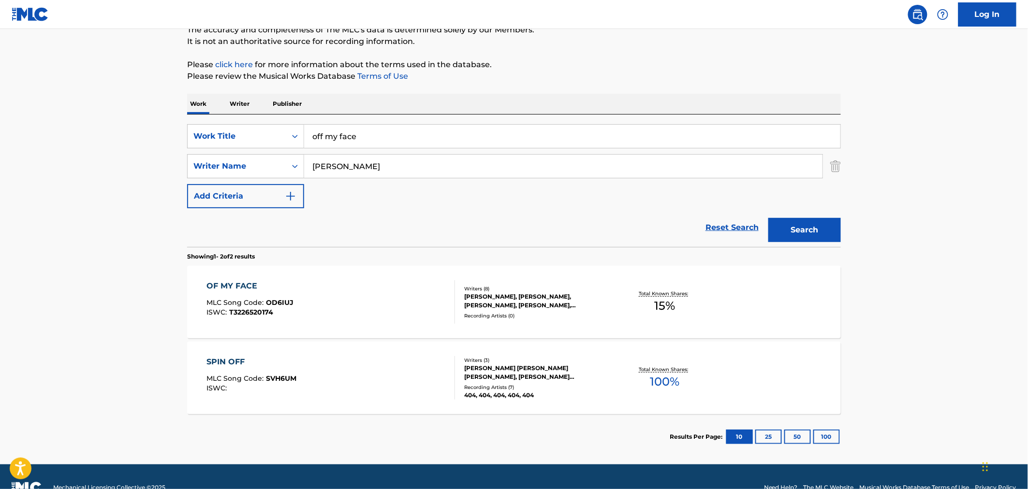
scroll to position [113, 0]
